Goal: Obtain resource: Obtain resource

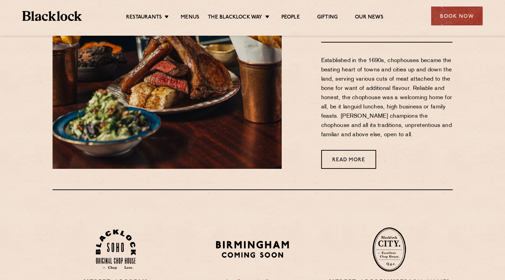
scroll to position [319, 0]
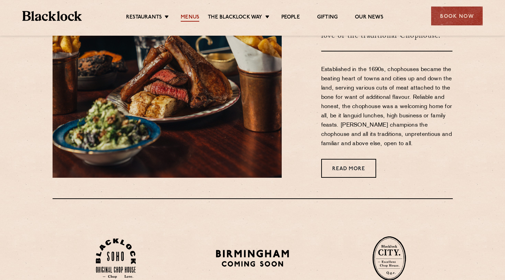
click at [183, 15] on link "Menus" at bounding box center [190, 18] width 19 height 8
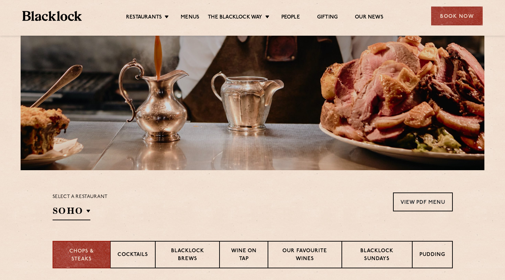
scroll to position [115, 0]
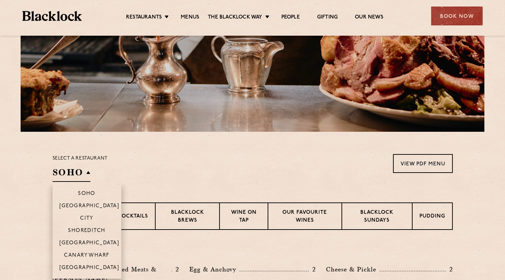
click at [81, 174] on h2 "SOHO" at bounding box center [72, 174] width 38 height 15
click at [93, 210] on li "[GEOGRAPHIC_DATA]" at bounding box center [87, 206] width 69 height 12
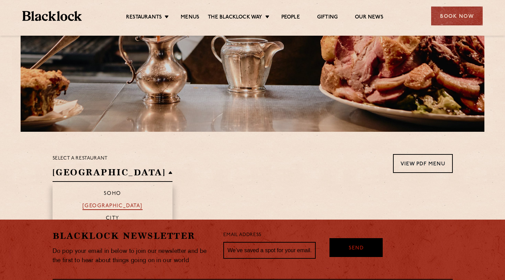
click at [96, 207] on p "[GEOGRAPHIC_DATA]" at bounding box center [112, 206] width 60 height 7
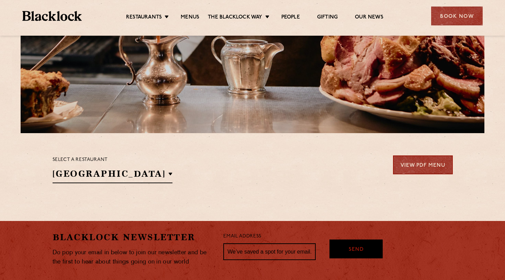
scroll to position [114, 0]
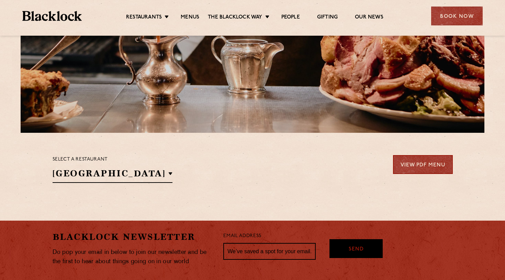
click at [408, 169] on link "View PDF Menu" at bounding box center [423, 164] width 60 height 19
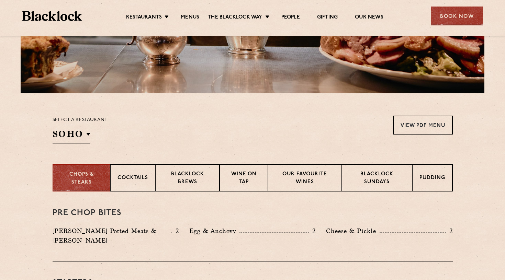
scroll to position [143, 0]
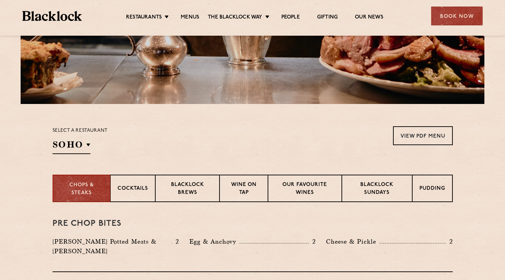
click at [90, 148] on div "Select a restaurant SOHO Soho Birmingham City Shoreditch Covent Garden Canary W…" at bounding box center [80, 140] width 55 height 28
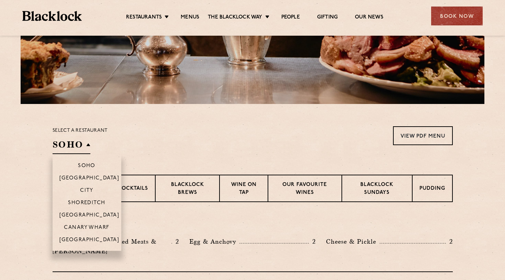
click at [87, 147] on h2 "SOHO" at bounding box center [72, 146] width 38 height 15
click at [89, 239] on p "[GEOGRAPHIC_DATA]" at bounding box center [89, 241] width 60 height 7
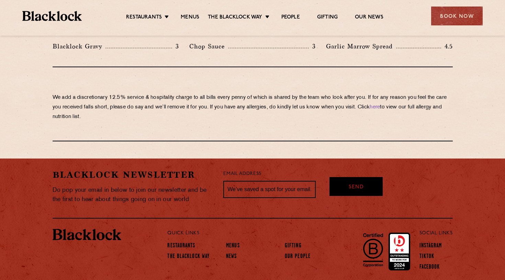
scroll to position [1216, 0]
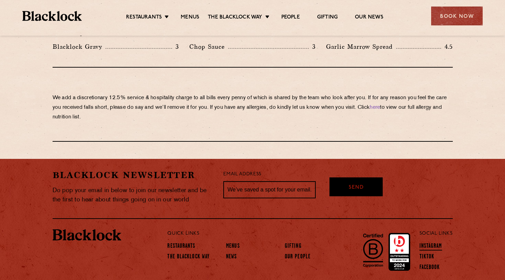
click at [437, 243] on link "Instagram" at bounding box center [431, 247] width 23 height 8
